Goal: Task Accomplishment & Management: Use online tool/utility

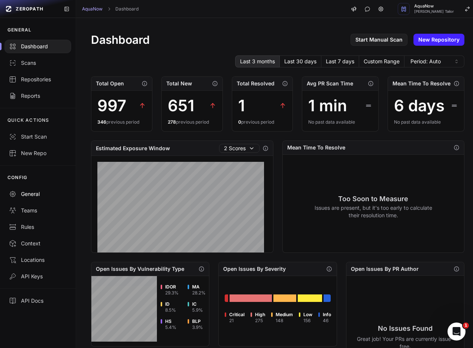
click at [39, 196] on div "General" at bounding box center [38, 193] width 58 height 7
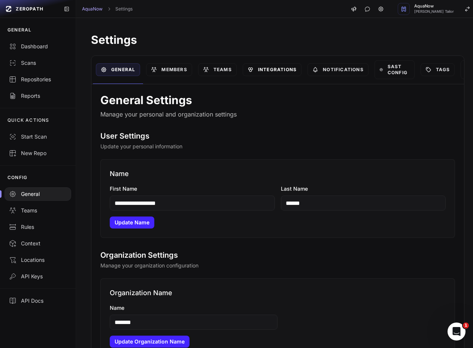
click at [279, 71] on link "Integrations" at bounding box center [272, 69] width 59 height 13
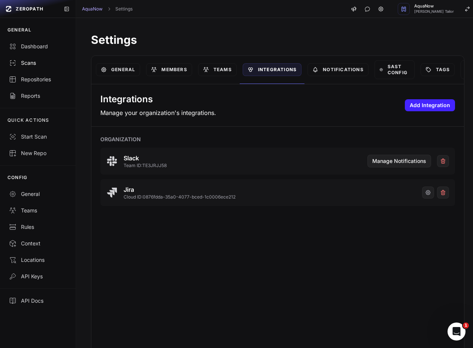
click at [36, 60] on div "Scans" at bounding box center [38, 62] width 58 height 7
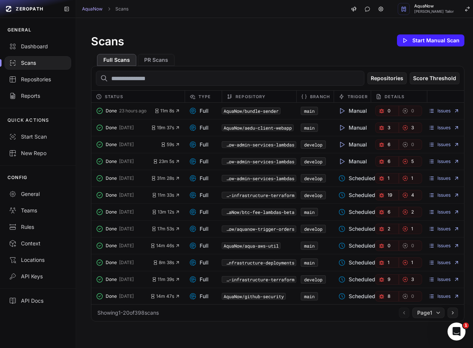
click at [380, 127] on icon "button" at bounding box center [380, 127] width 1 height 1
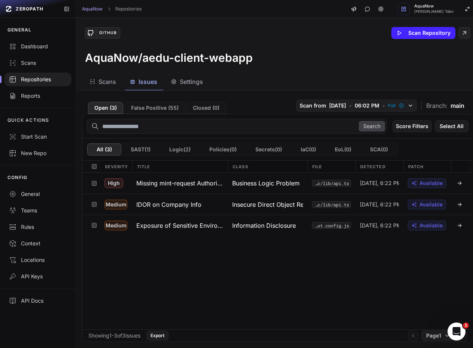
drag, startPoint x: 209, startPoint y: 299, endPoint x: 243, endPoint y: 254, distance: 56.2
click at [209, 299] on div "High Missing mint-request Authorization Business Logic Problem src/lib/api.ts […" at bounding box center [277, 251] width 391 height 157
click at [212, 187] on h3 "Missing mint-request Authorization" at bounding box center [179, 183] width 87 height 9
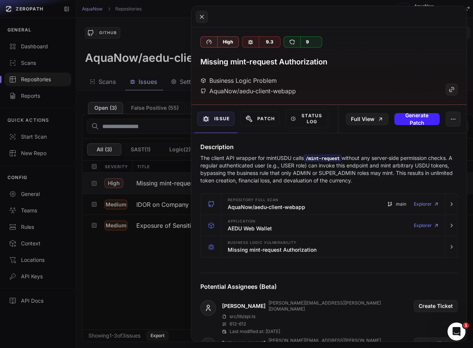
click at [151, 103] on button at bounding box center [236, 174] width 473 height 348
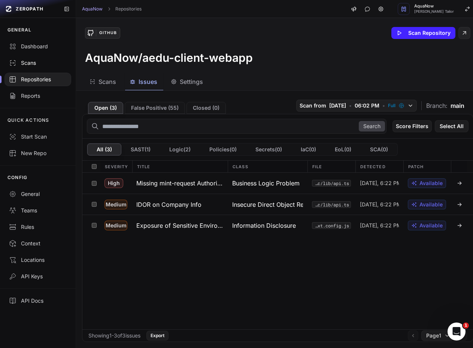
click at [42, 66] on div "Scans" at bounding box center [38, 62] width 58 height 7
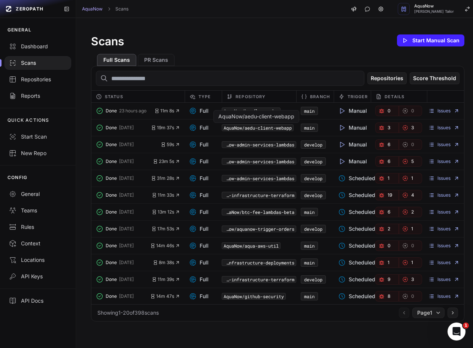
click at [273, 126] on code "AquaNow/aedu-client-webapp" at bounding box center [258, 127] width 72 height 7
click at [379, 128] on icon "button" at bounding box center [382, 128] width 6 height 6
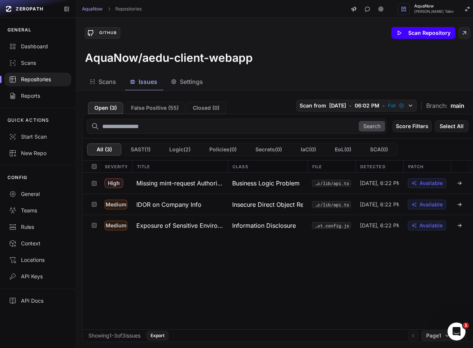
click at [417, 35] on button "Scan Repository" at bounding box center [423, 33] width 64 height 12
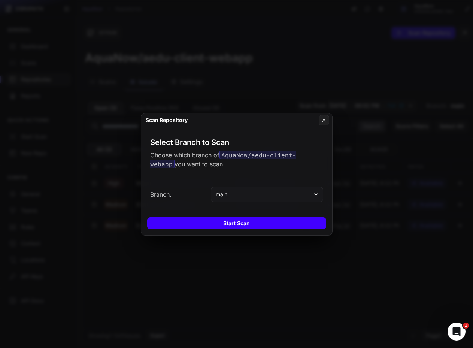
click at [227, 222] on button "Start Scan" at bounding box center [236, 223] width 179 height 12
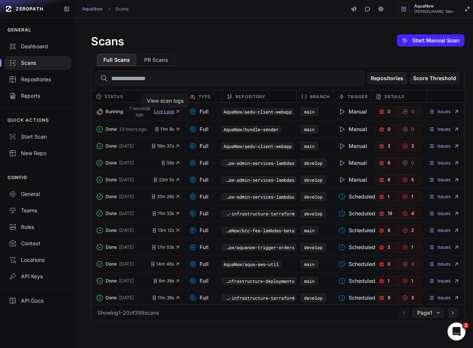
click at [158, 114] on span "Live Logs" at bounding box center [167, 112] width 26 height 6
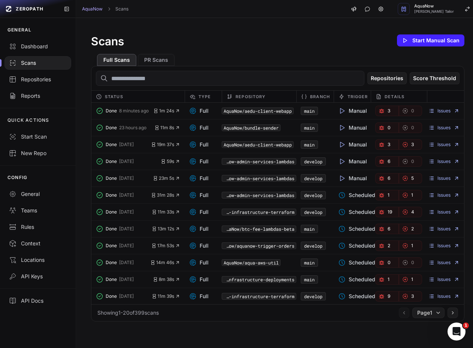
click at [381, 110] on link "3" at bounding box center [387, 111] width 24 height 10
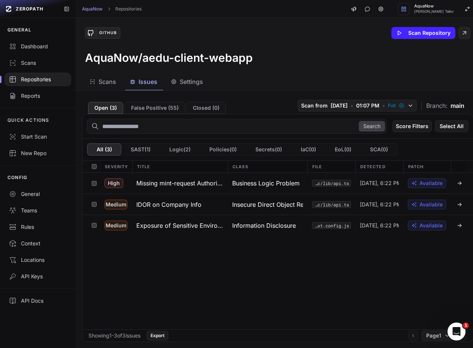
click at [176, 182] on h3 "Missing mint-request Authorization" at bounding box center [179, 183] width 87 height 9
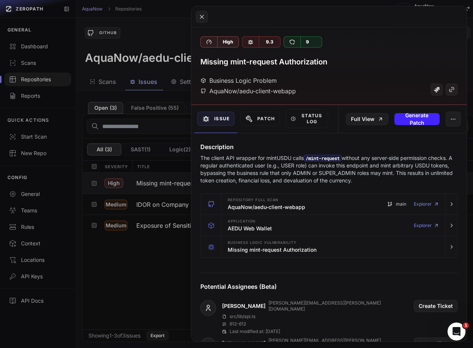
click at [167, 20] on button at bounding box center [236, 174] width 473 height 348
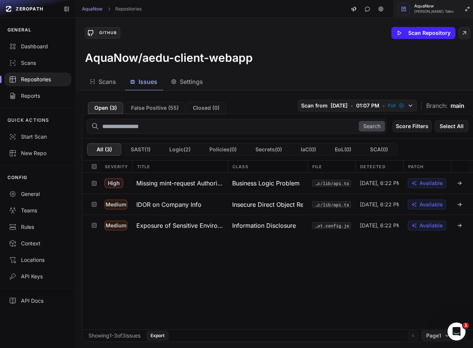
click at [429, 12] on span "[PERSON_NAME] Tailor" at bounding box center [434, 12] width 40 height 4
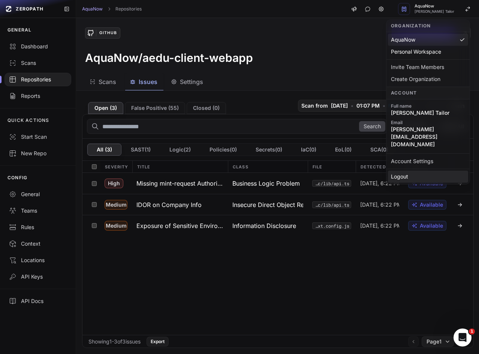
click at [403, 170] on div "Logout" at bounding box center [428, 176] width 80 height 12
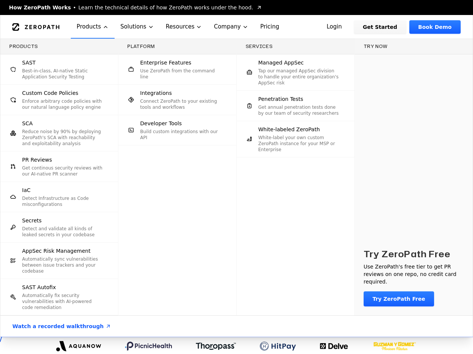
click at [242, 112] on div at bounding box center [249, 106] width 18 height 18
